Goal: Book appointment/travel/reservation

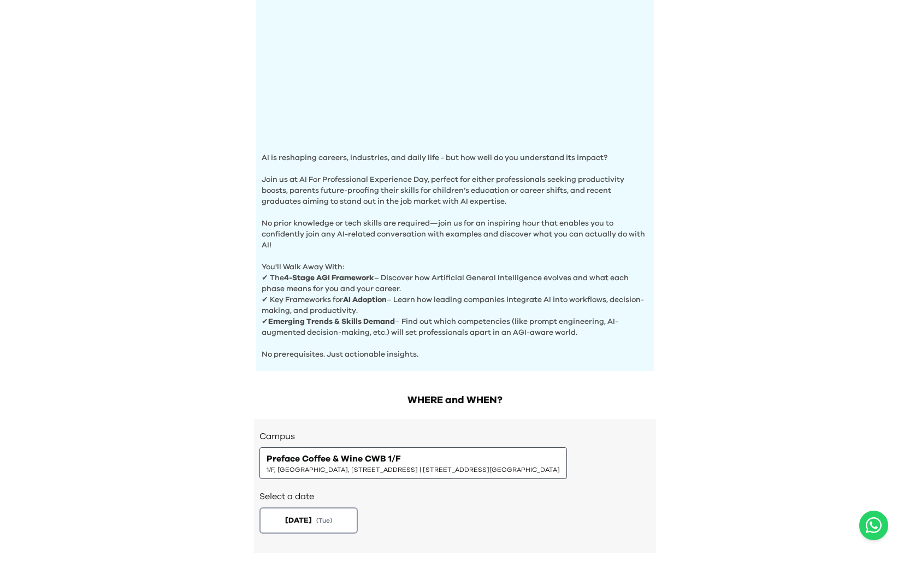
scroll to position [279, 0]
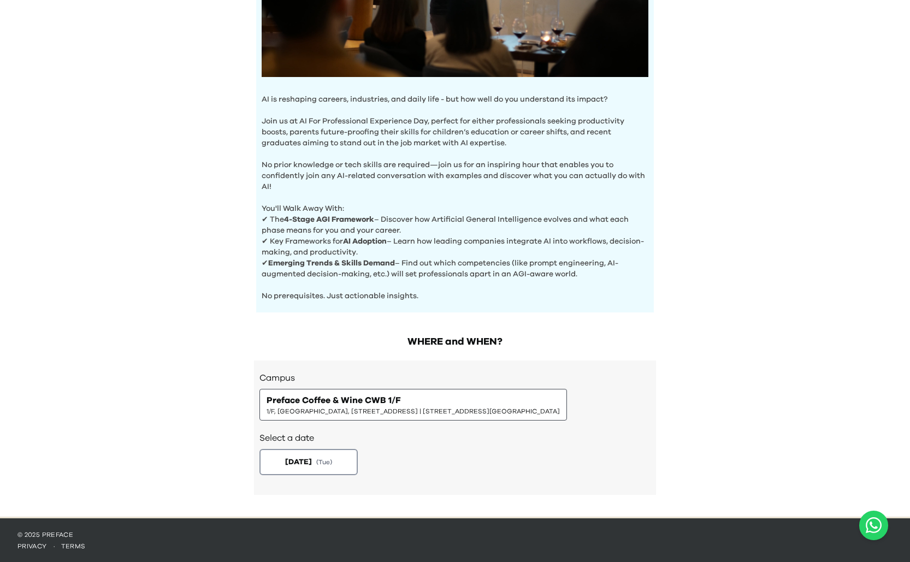
click at [352, 403] on span "Preface Coffee & Wine CWB 1/F" at bounding box center [334, 400] width 134 height 13
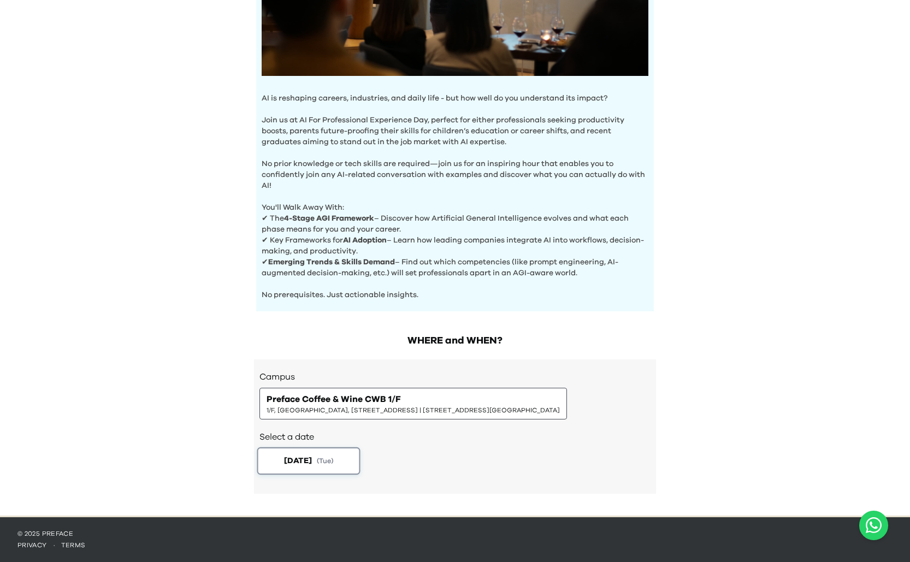
click at [322, 450] on button "[DATE] ( Tue )" at bounding box center [308, 461] width 103 height 27
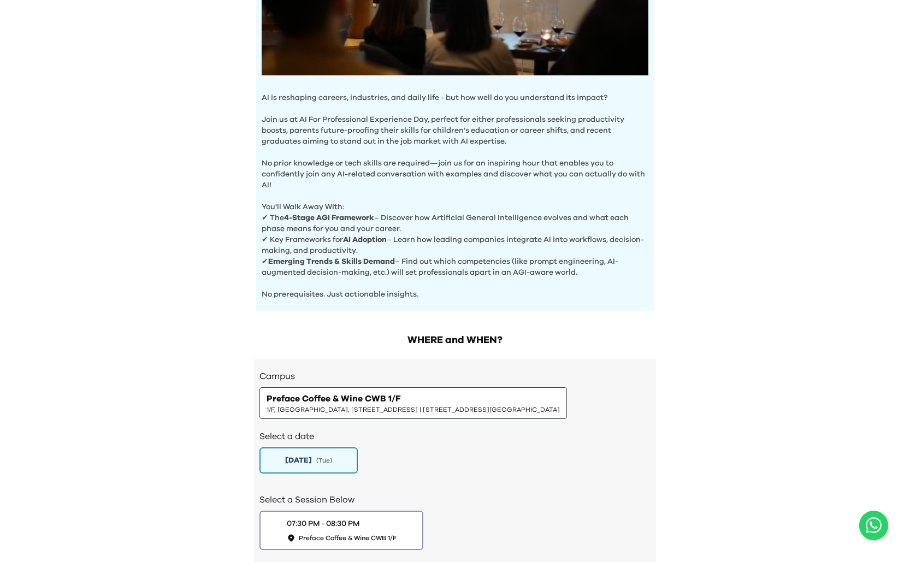
click at [354, 418] on div "Preface Coffee & Wine CWB 1/F 1/F, The Sharp, [STREET_ADDRESS] | [STREET_ADDRES…" at bounding box center [414, 403] width 308 height 32
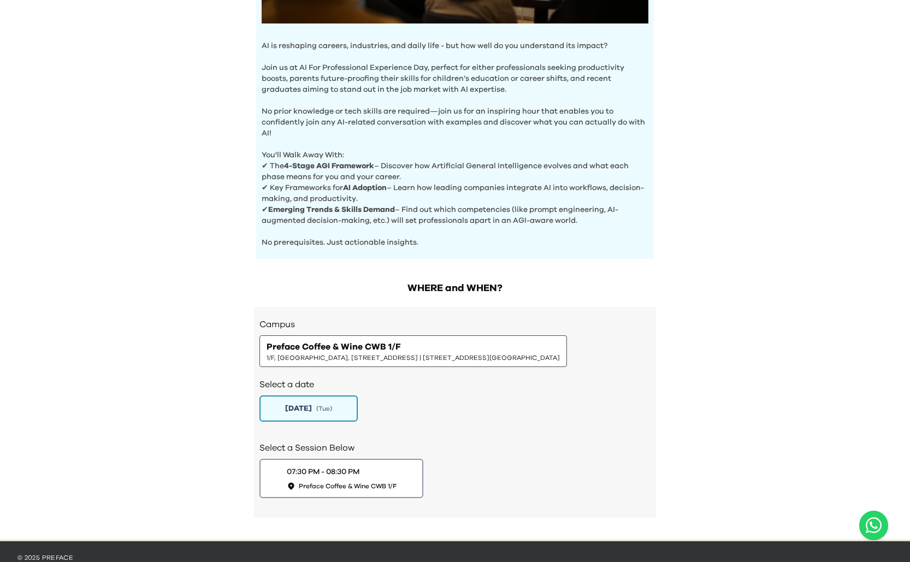
scroll to position [355, 0]
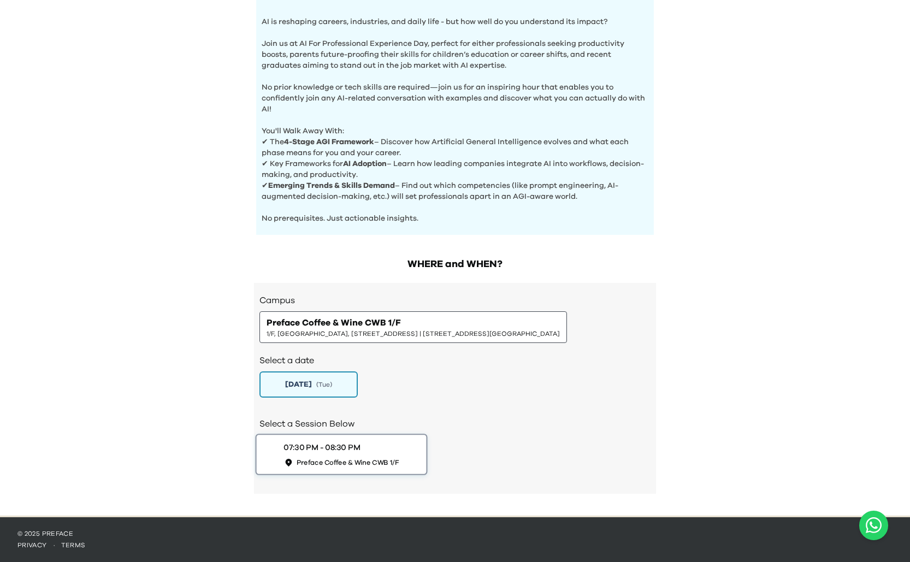
click at [368, 447] on div "07:30 PM - 08:30 PM Preface Coffee & Wine CWB 1/F" at bounding box center [341, 454] width 115 height 25
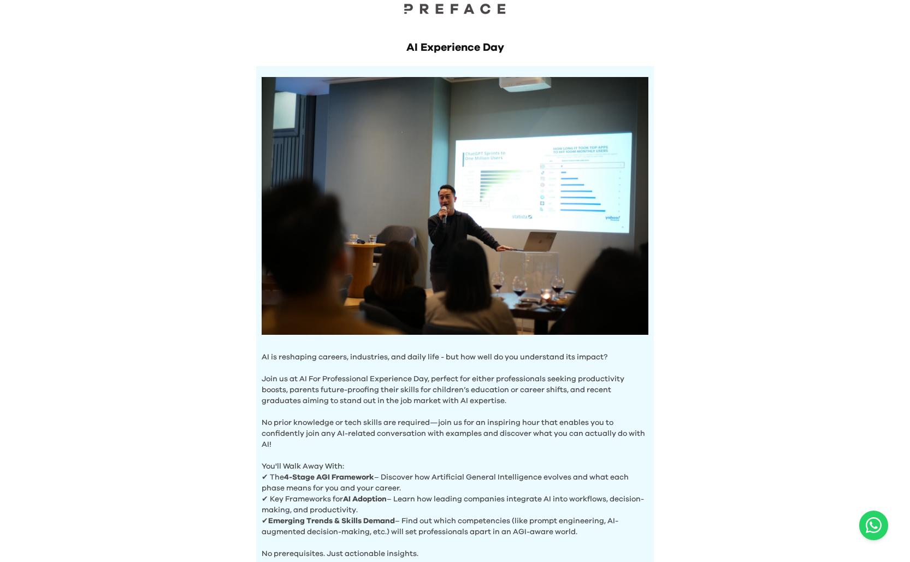
scroll to position [0, 0]
